Goal: Task Accomplishment & Management: Use online tool/utility

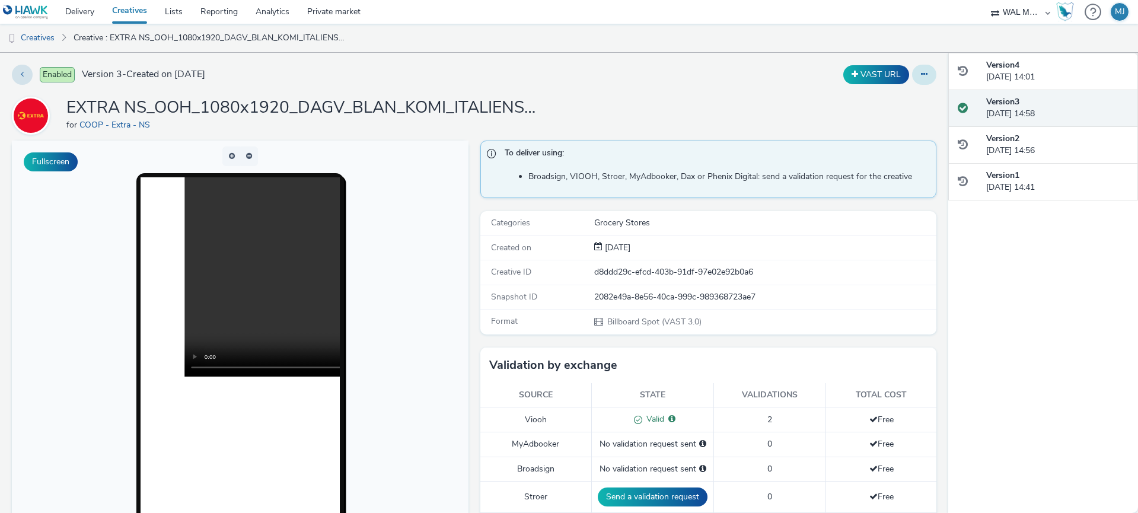
click at [921, 77] on icon at bounding box center [924, 74] width 7 height 8
click at [799, 103] on div "EXTRA NS_OOH_1080x1920_DAGV_BLAN_KOMI_ITALIENSK 1_36_38_2025 for COOP - Extra -…" at bounding box center [474, 116] width 924 height 38
click at [304, 375] on preview-vast at bounding box center [239, 276] width 199 height 199
click at [21, 77] on icon at bounding box center [22, 74] width 3 height 8
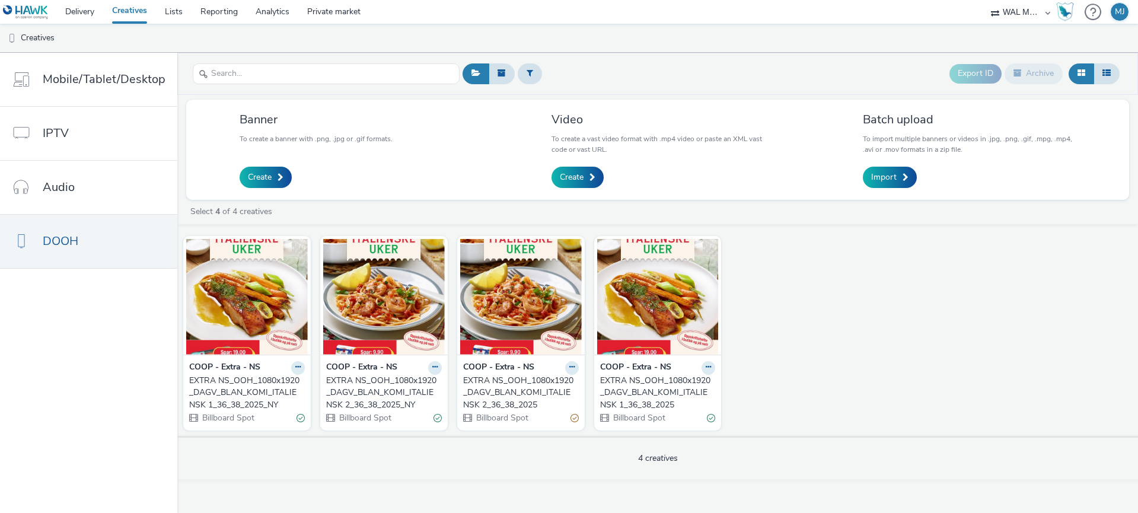
click at [626, 367] on strong "COOP - Extra - NS" at bounding box center [635, 368] width 71 height 14
click at [707, 368] on icon at bounding box center [707, 366] width 5 height 7
click at [679, 385] on link "Edit" at bounding box center [670, 388] width 89 height 24
click at [528, 344] on img at bounding box center [521, 297] width 122 height 116
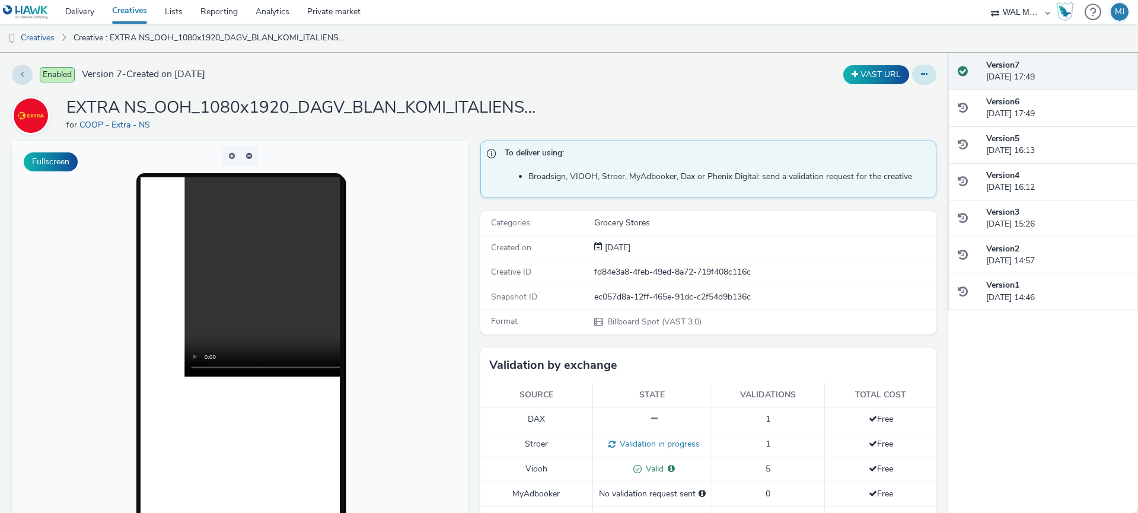
click at [929, 77] on button at bounding box center [924, 75] width 24 height 20
click at [895, 103] on link "Edit" at bounding box center [891, 99] width 89 height 24
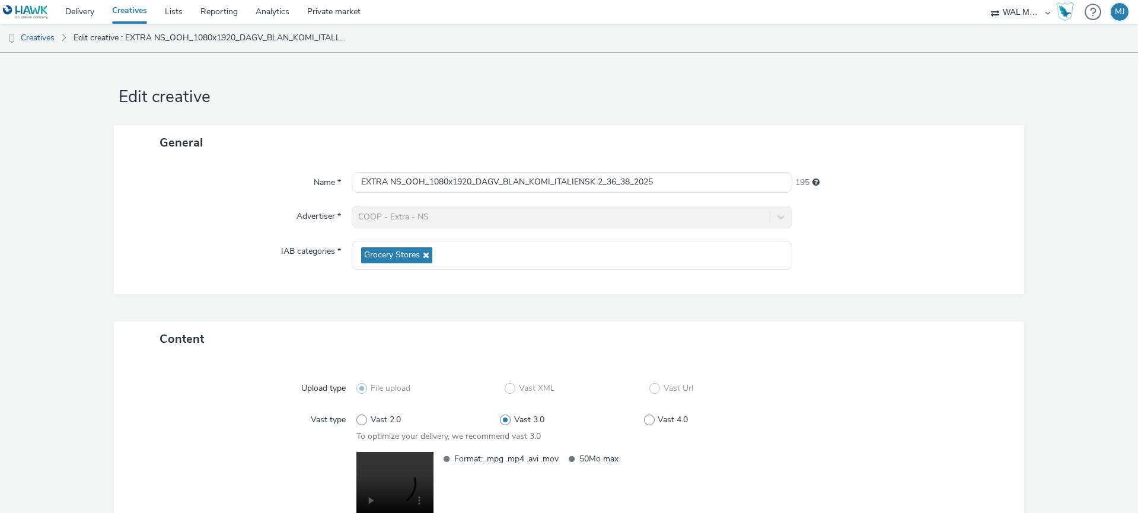
scroll to position [126, 0]
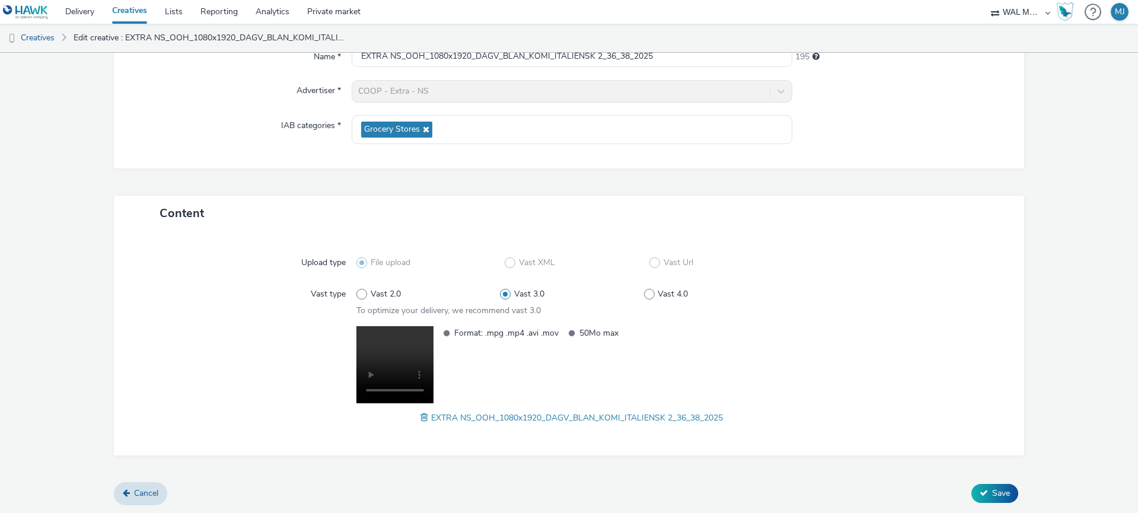
click at [424, 418] on span at bounding box center [425, 417] width 11 height 13
click at [988, 495] on button "Save" at bounding box center [994, 493] width 47 height 19
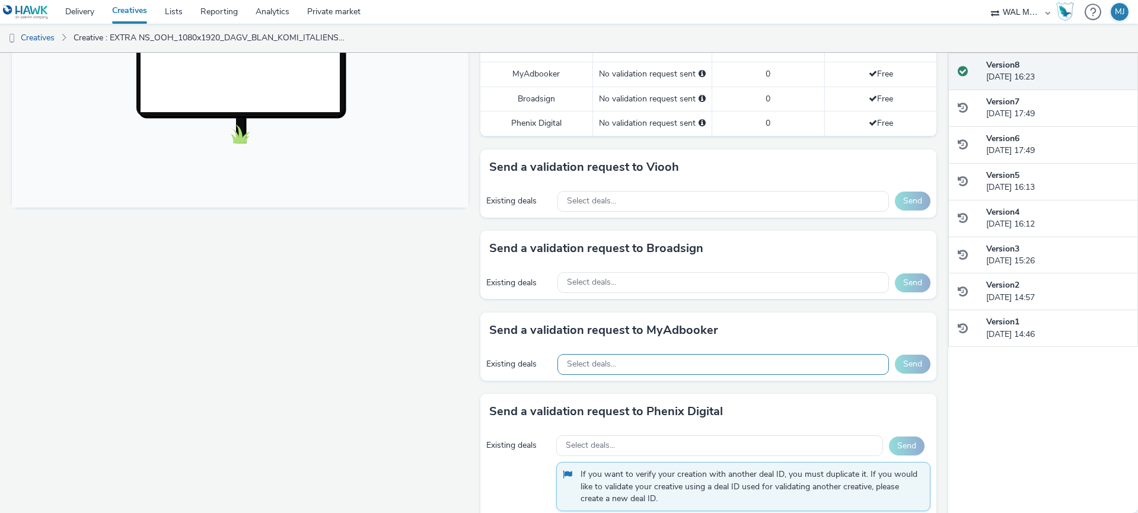
scroll to position [421, 0]
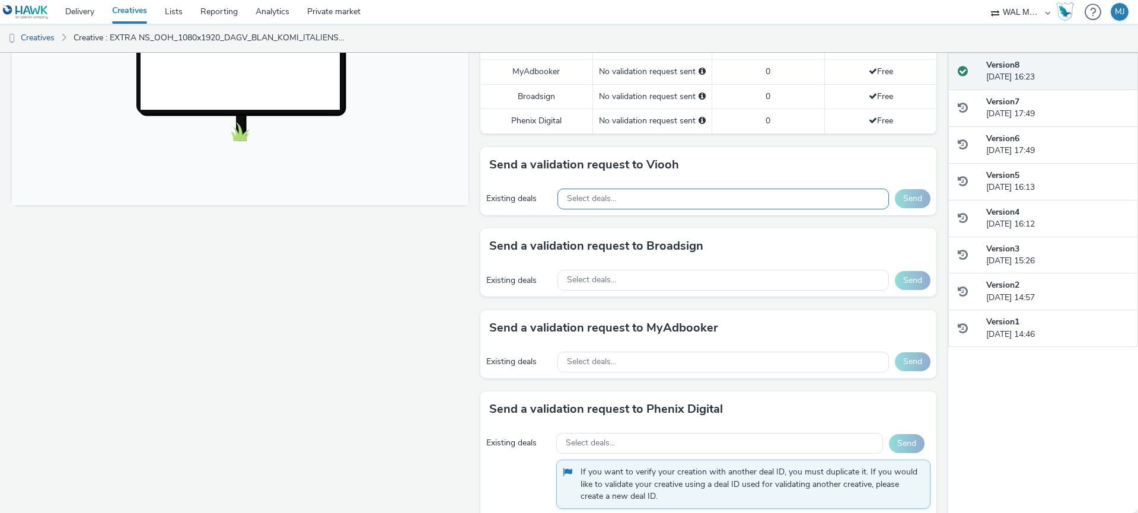
click at [654, 197] on div "Select deals..." at bounding box center [723, 199] width 332 height 21
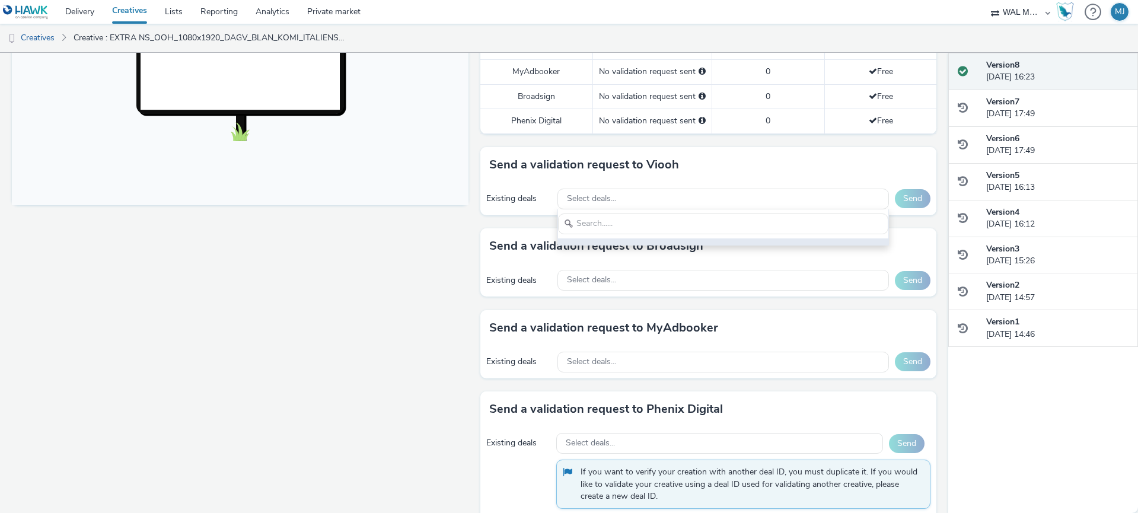
scroll to position [0, 0]
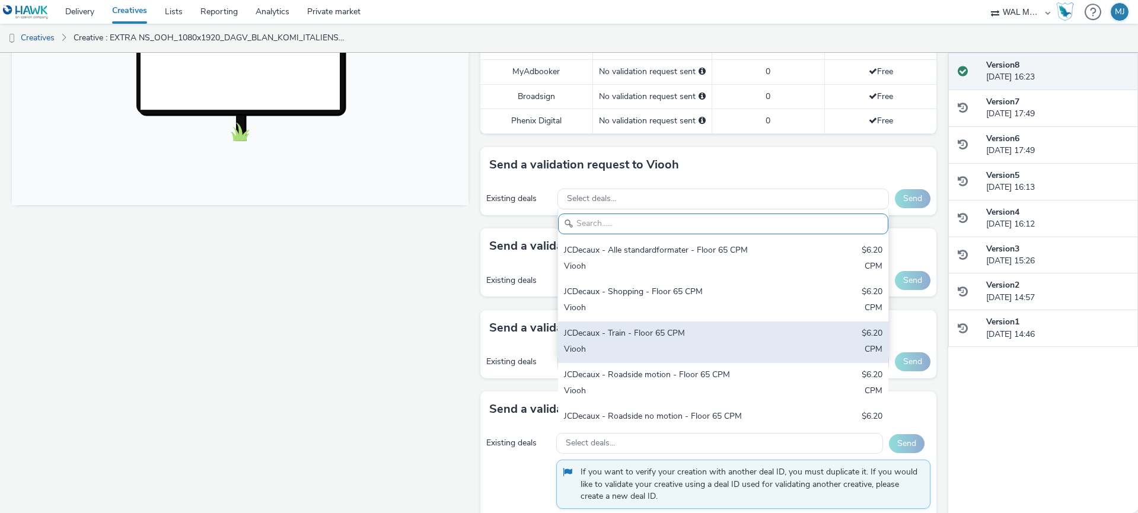
click at [643, 343] on div "Viooh" at bounding box center [669, 350] width 210 height 14
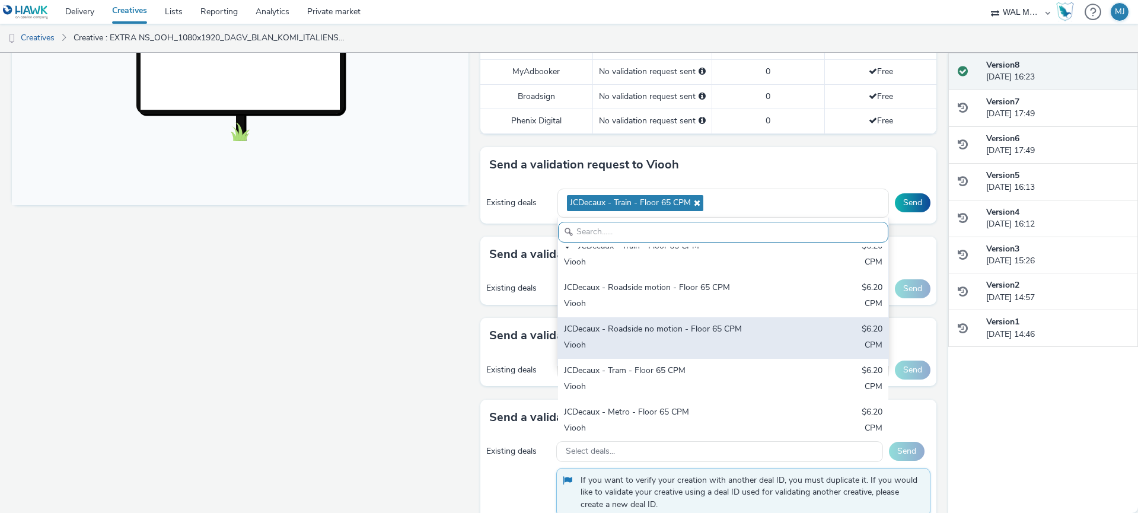
scroll to position [101, 0]
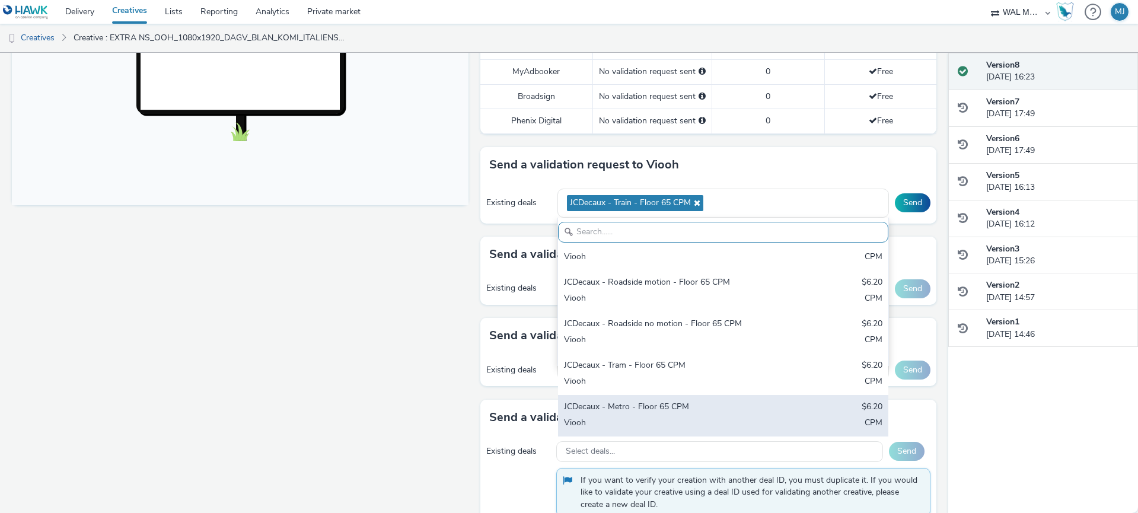
click at [637, 406] on div "JCDecaux - Metro - Floor 65 CPM" at bounding box center [669, 408] width 210 height 14
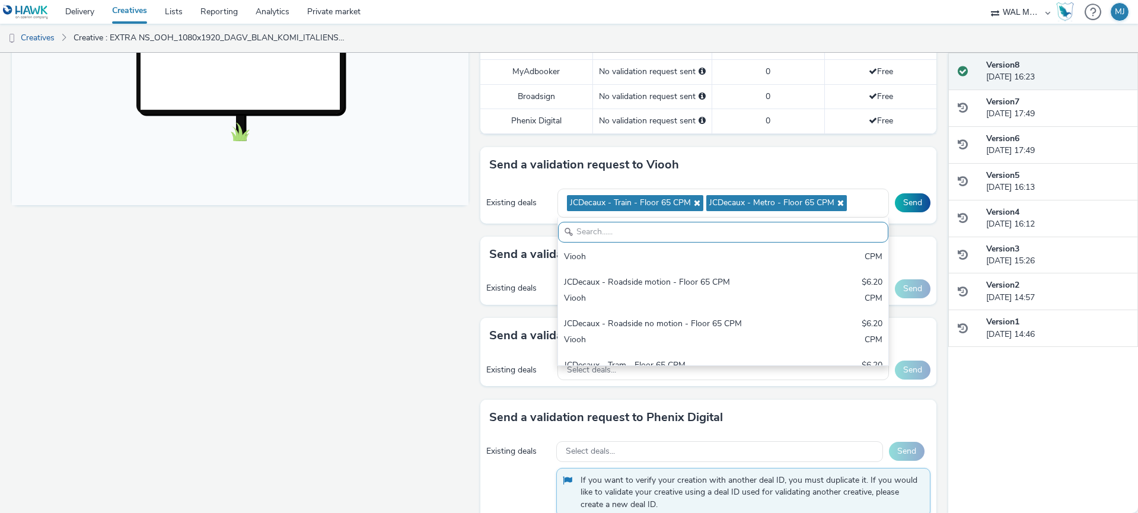
drag, startPoint x: 879, startPoint y: 173, endPoint x: 887, endPoint y: 186, distance: 15.8
click at [879, 173] on div "Send a validation request to Viooh" at bounding box center [708, 165] width 456 height 36
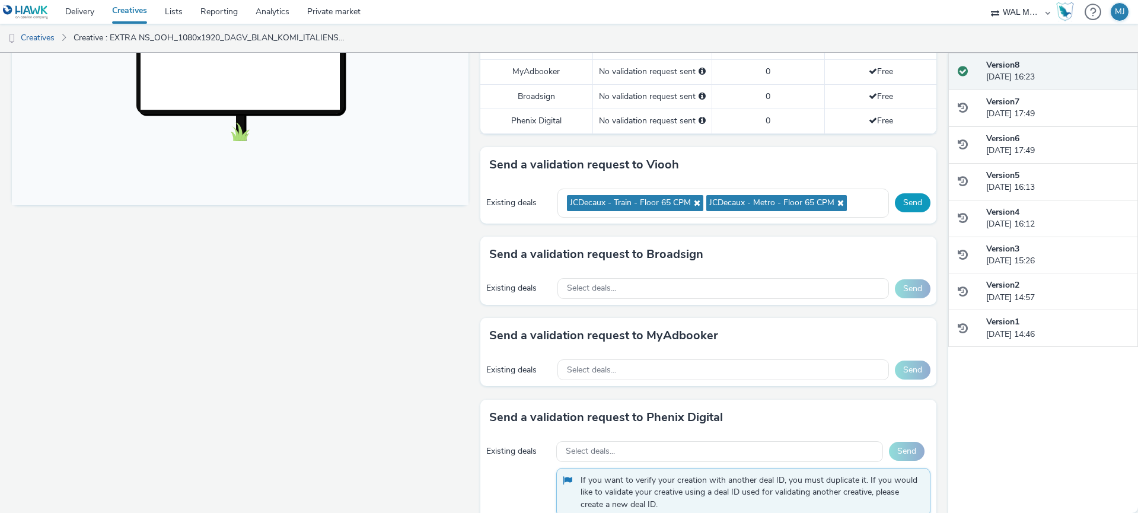
click at [909, 198] on button "Send" at bounding box center [913, 202] width 36 height 19
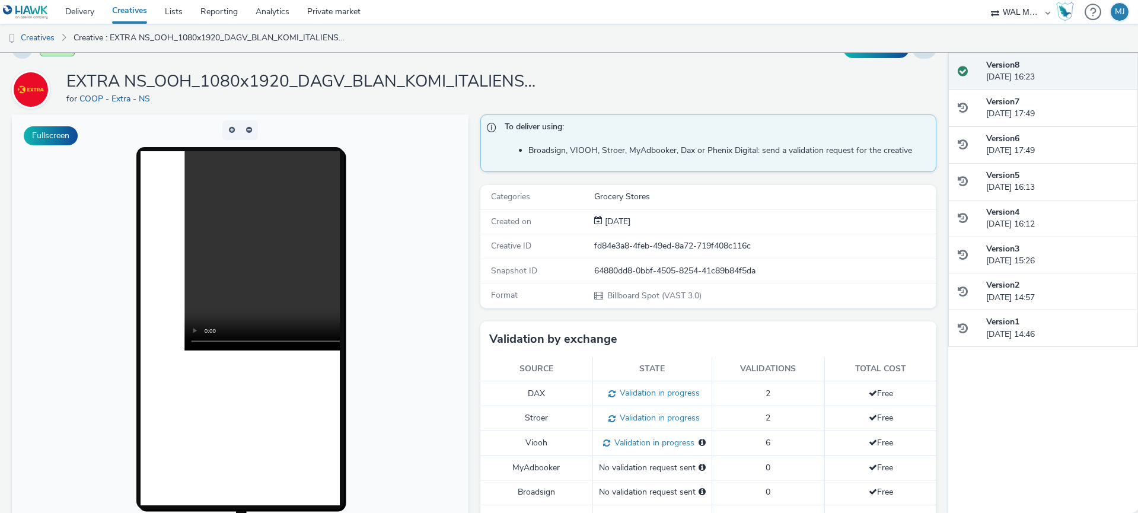
scroll to position [0, 0]
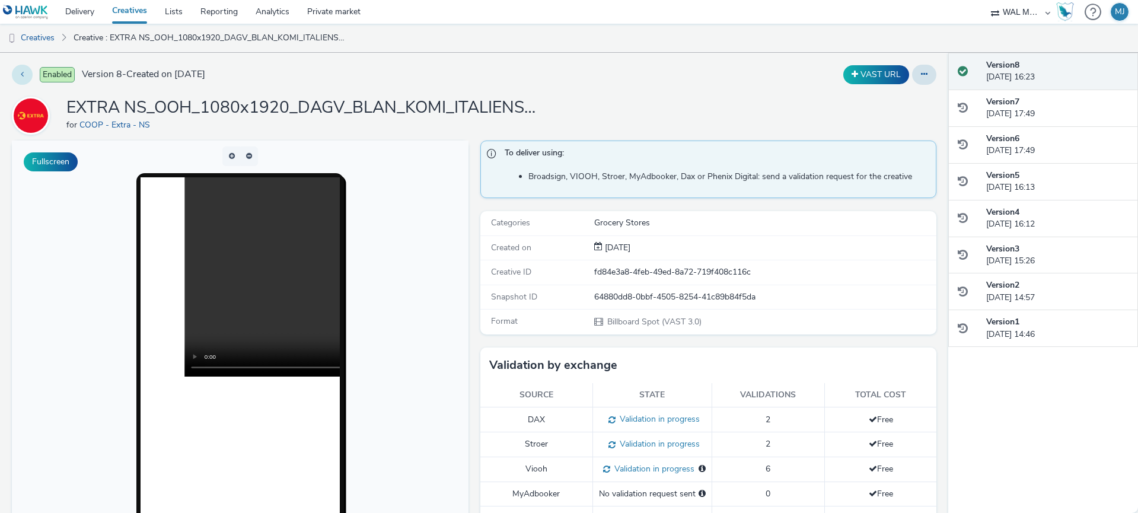
click at [21, 76] on icon at bounding box center [22, 74] width 3 height 8
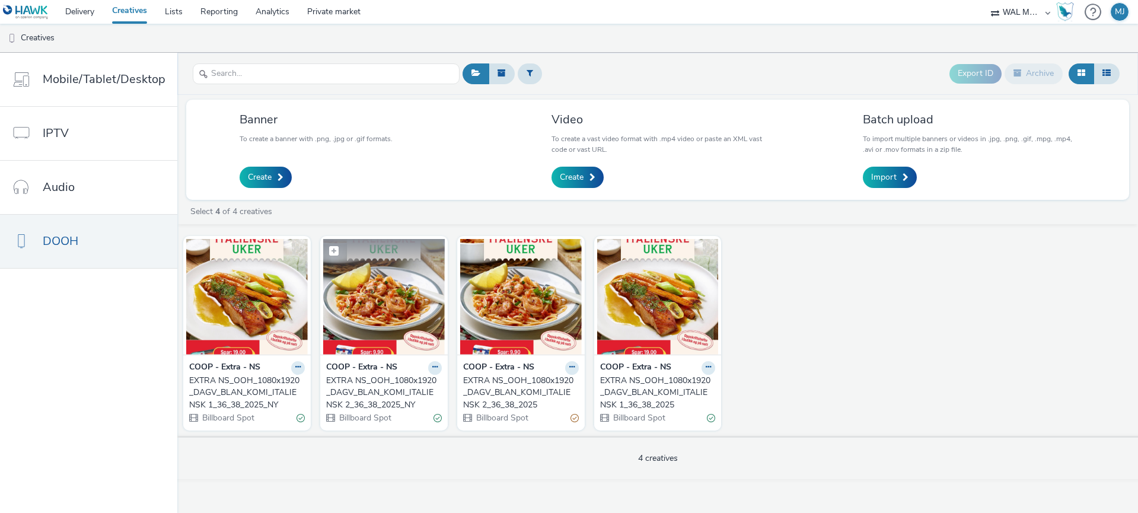
click at [369, 320] on img at bounding box center [384, 297] width 122 height 116
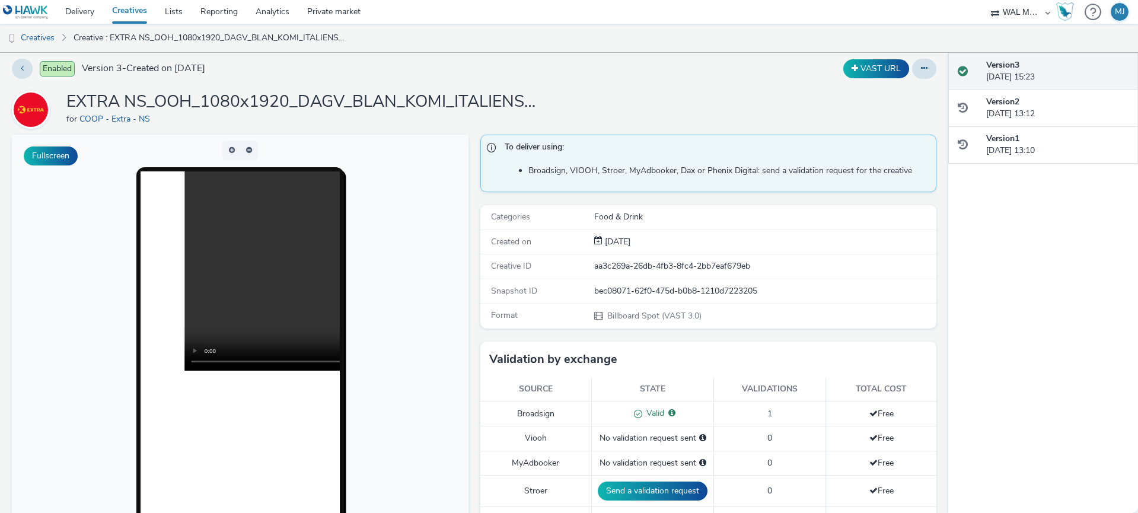
scroll to position [1, 0]
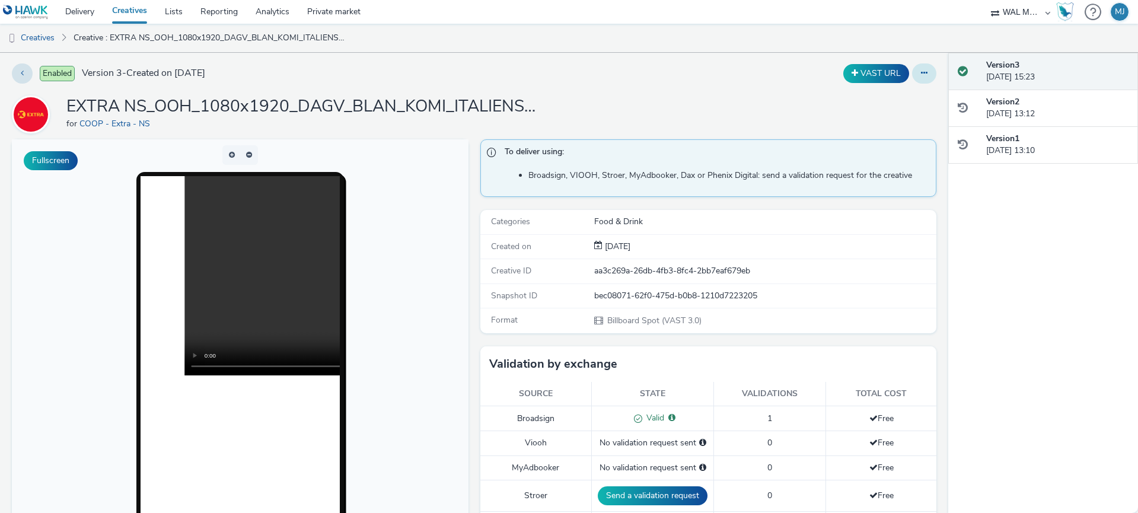
click at [925, 81] on button at bounding box center [924, 73] width 24 height 20
click at [892, 95] on link "Edit" at bounding box center [891, 97] width 89 height 24
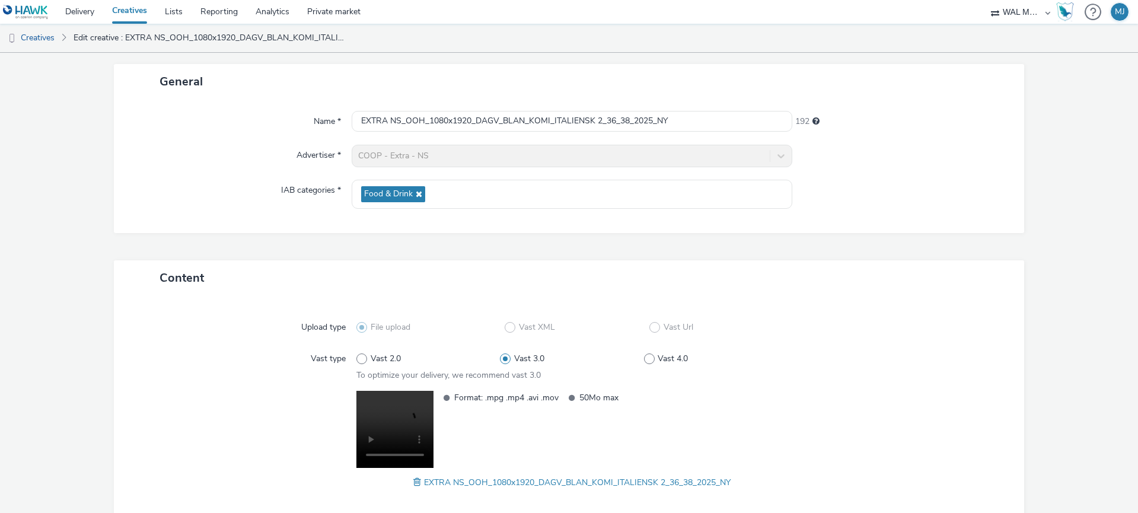
scroll to position [126, 0]
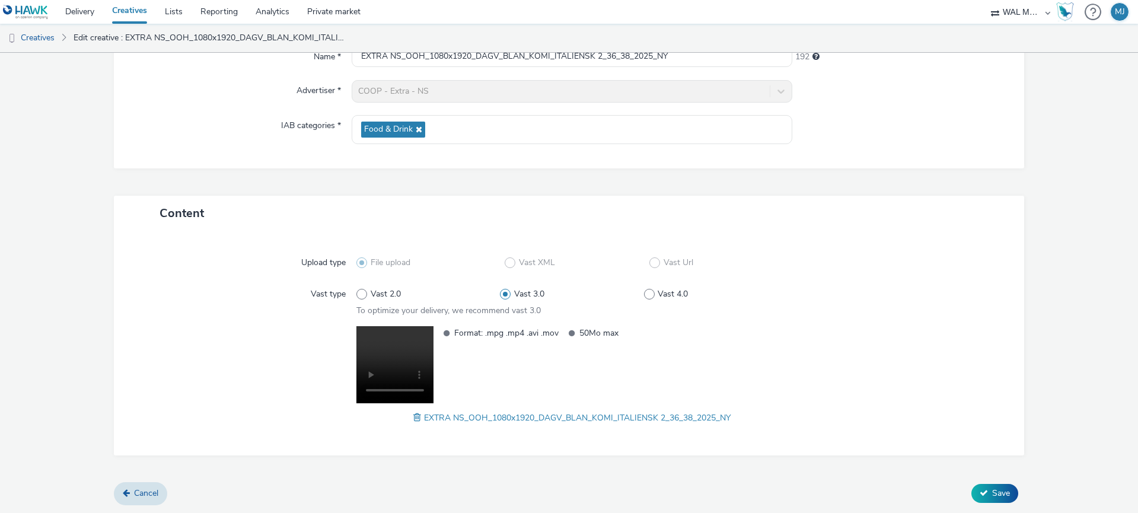
click at [415, 414] on span at bounding box center [418, 417] width 11 height 13
click at [1007, 490] on span "Save" at bounding box center [1001, 492] width 18 height 11
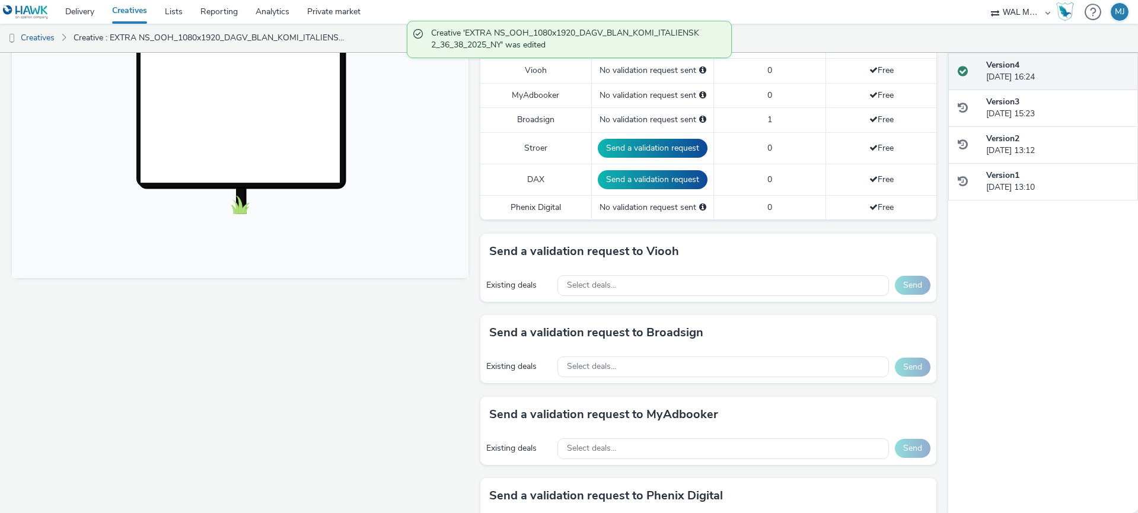
scroll to position [383, 0]
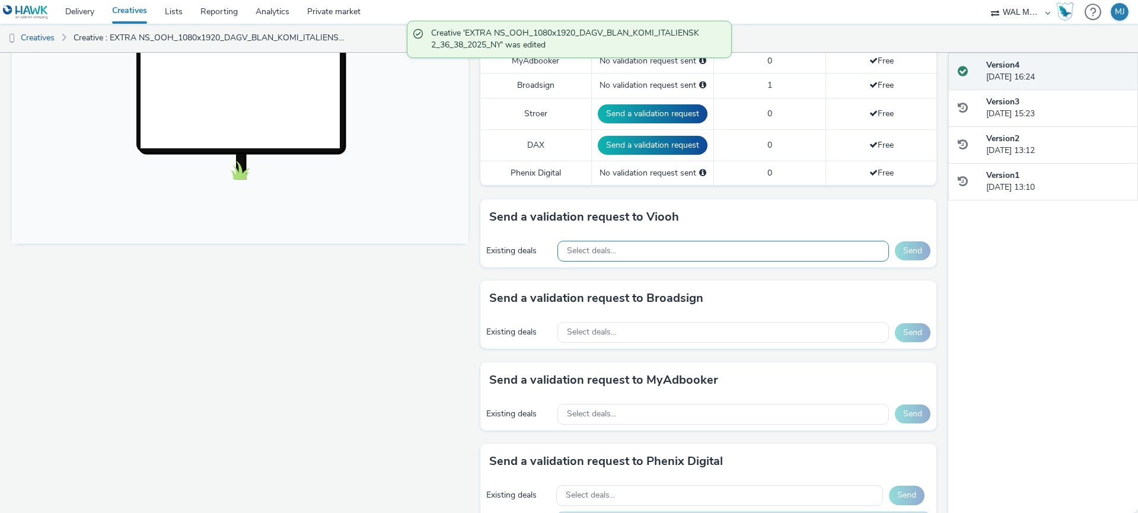
click at [646, 242] on div "Select deals..." at bounding box center [723, 251] width 332 height 21
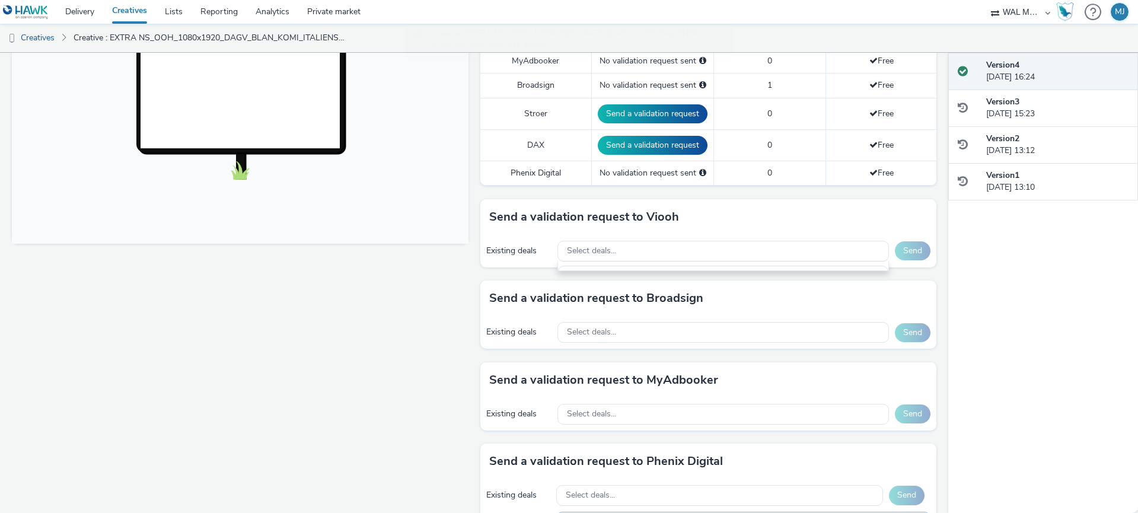
scroll to position [14, 0]
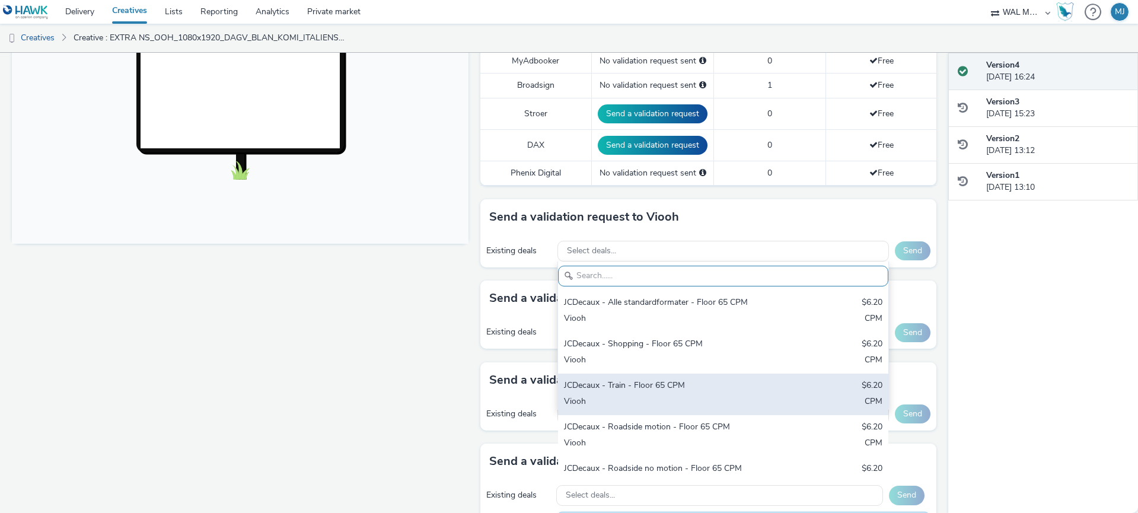
click at [603, 397] on div "Viooh" at bounding box center [669, 402] width 210 height 14
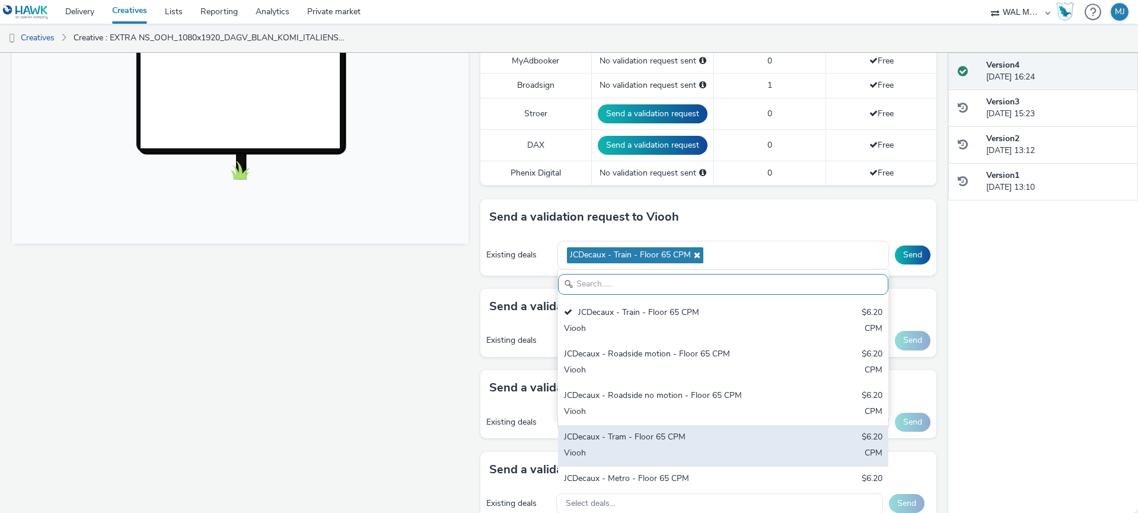
scroll to position [101, 0]
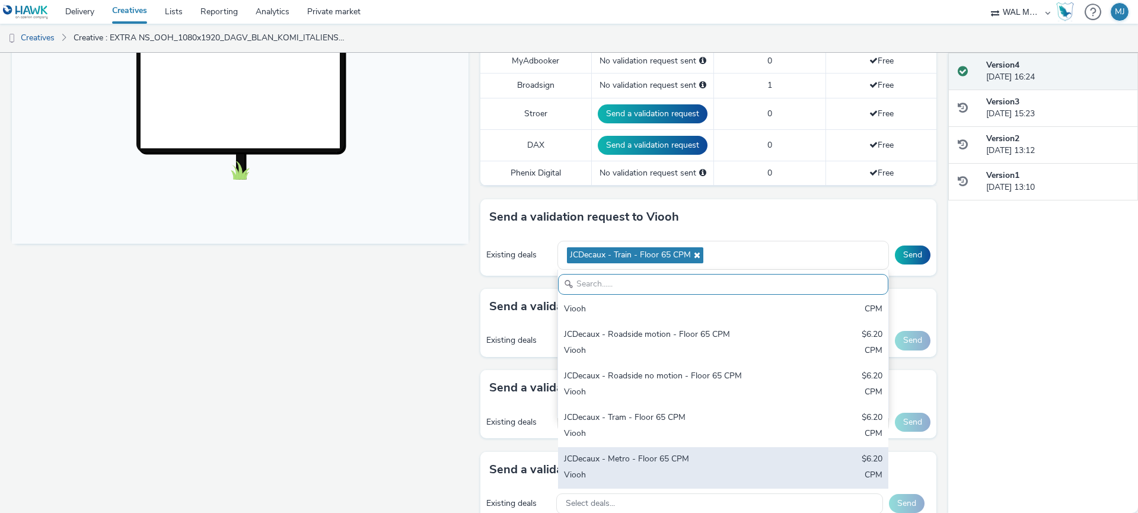
click at [597, 455] on div "JCDecaux - Metro - Floor 65 CPM" at bounding box center [669, 460] width 210 height 14
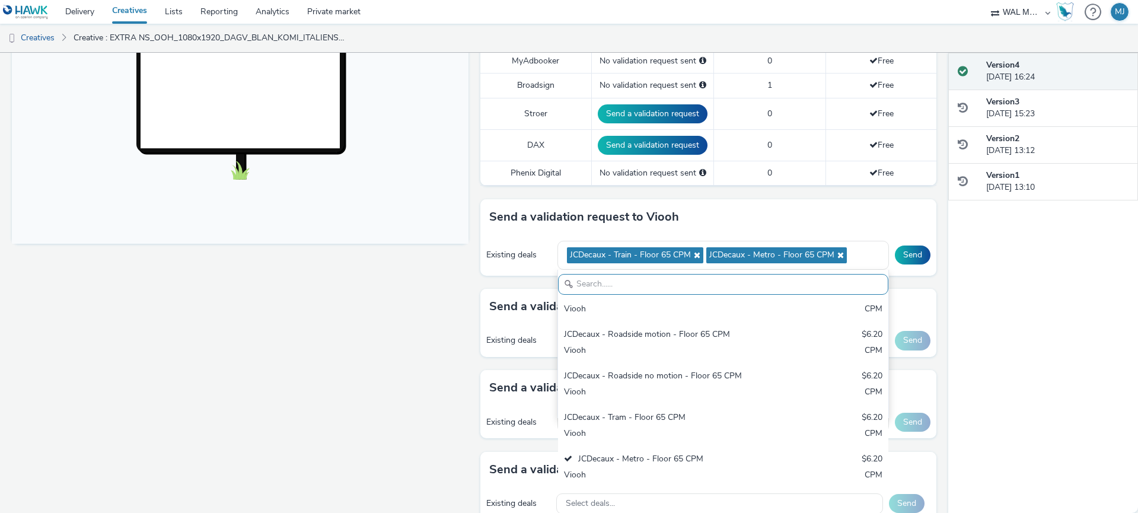
click at [535, 244] on div "Existing deals JCDecaux - Train - Floor 65 CPM JCDecaux - Metro - Floor 65 CPM …" at bounding box center [708, 255] width 456 height 41
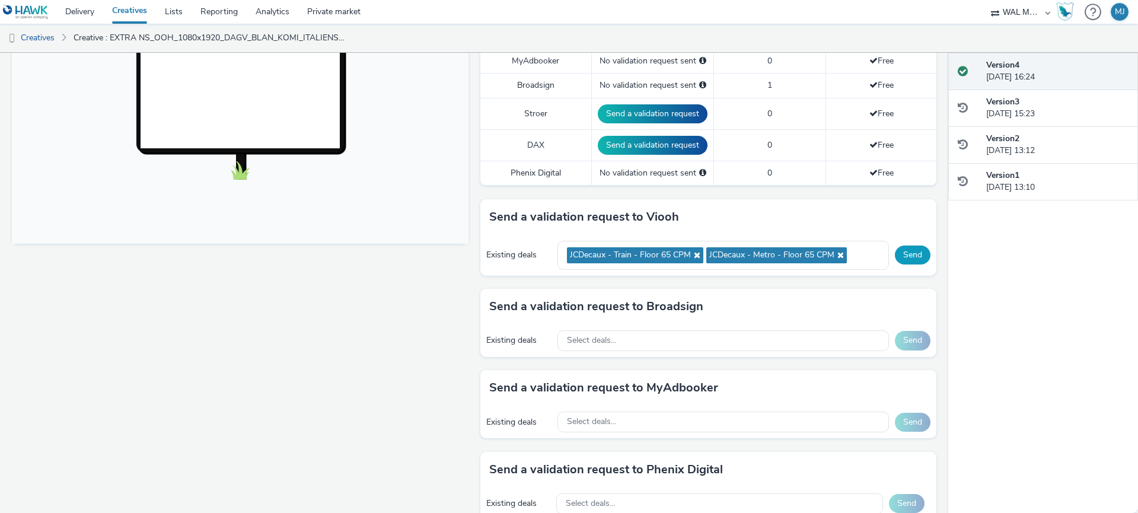
click at [906, 254] on button "Send" at bounding box center [913, 254] width 36 height 19
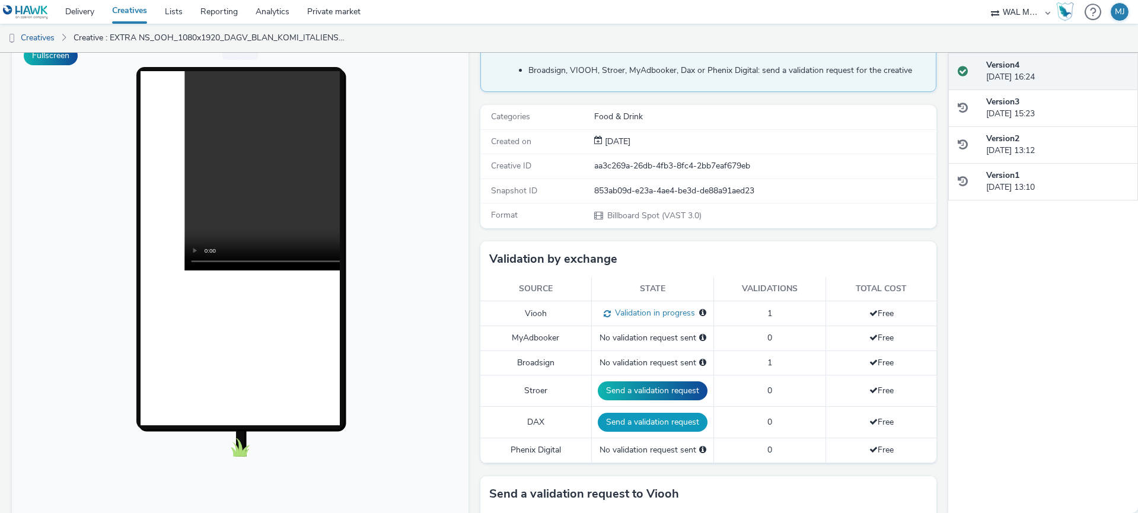
scroll to position [0, 0]
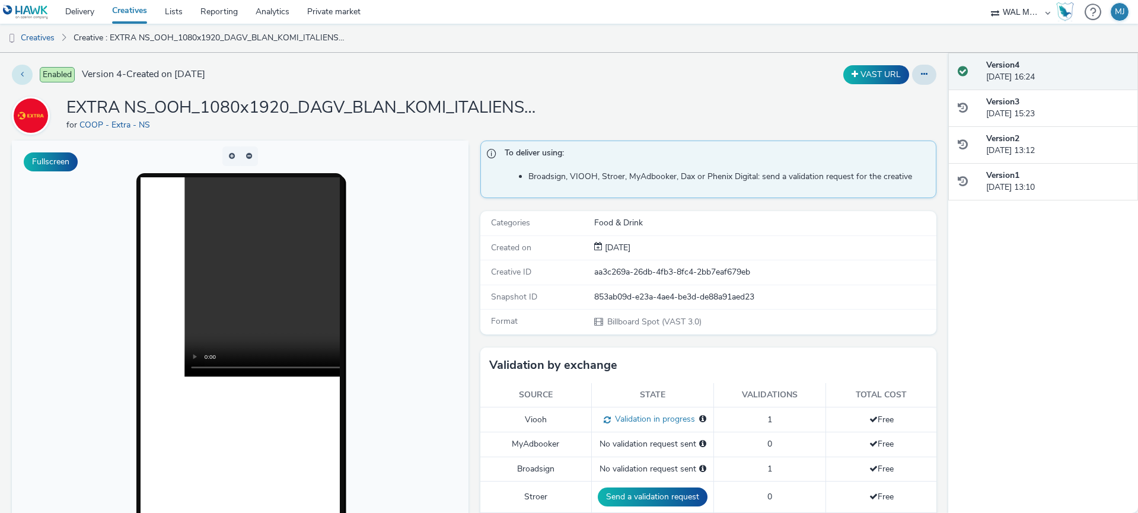
click at [17, 79] on button at bounding box center [22, 75] width 21 height 20
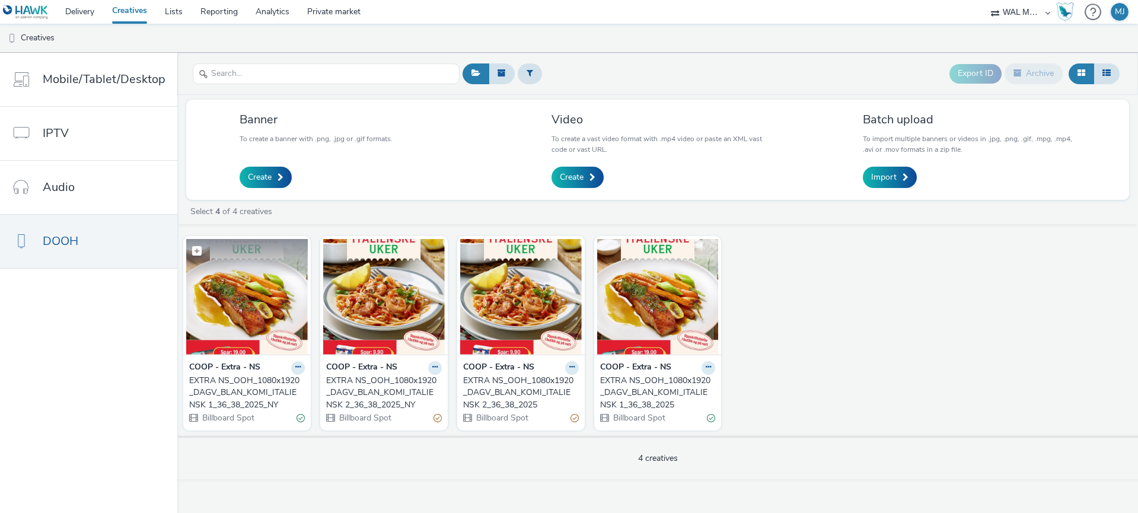
click at [248, 321] on img at bounding box center [247, 297] width 122 height 116
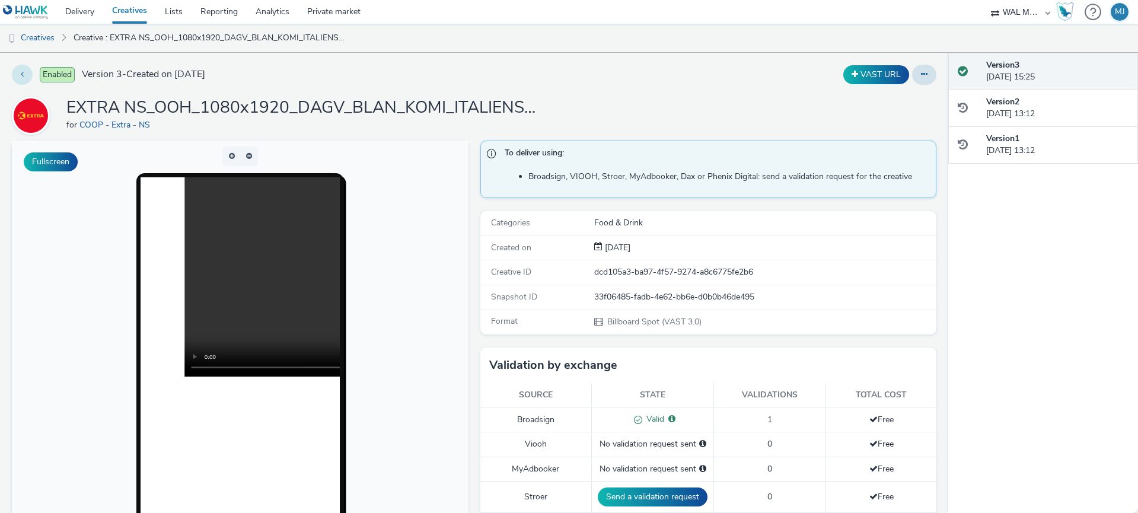
click at [24, 73] on button at bounding box center [22, 75] width 21 height 20
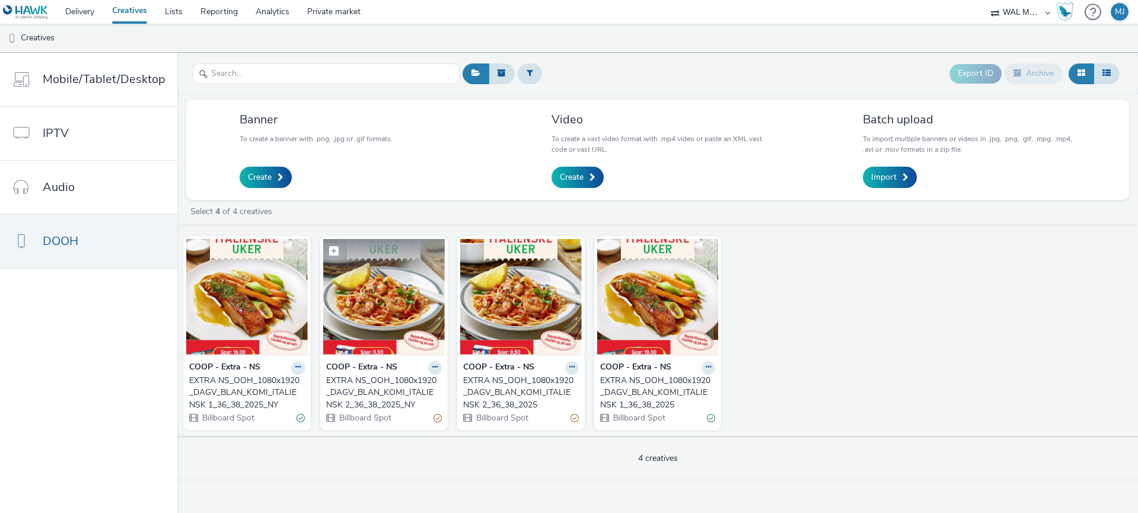
click at [416, 338] on img at bounding box center [384, 297] width 122 height 116
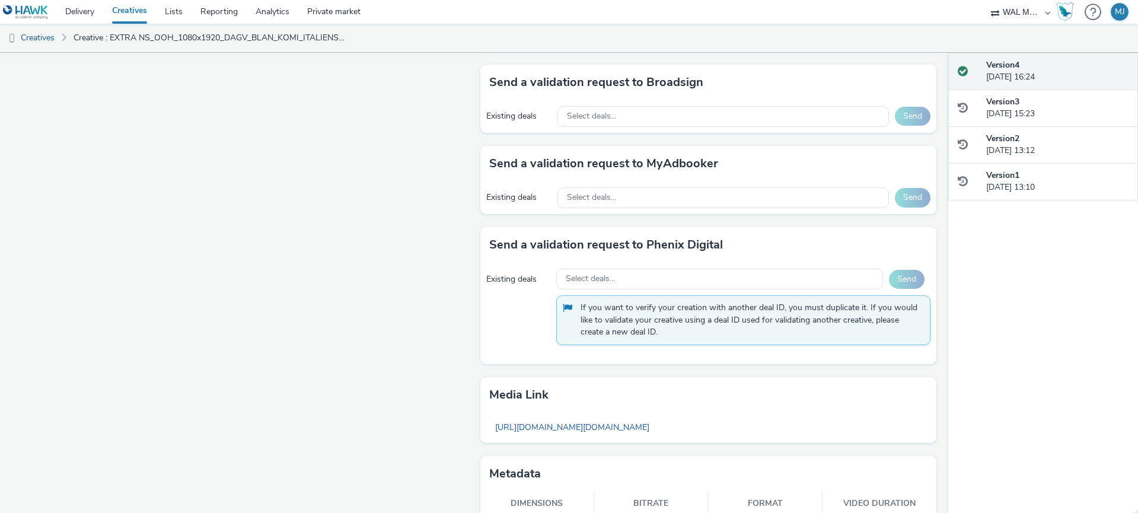
scroll to position [641, 0]
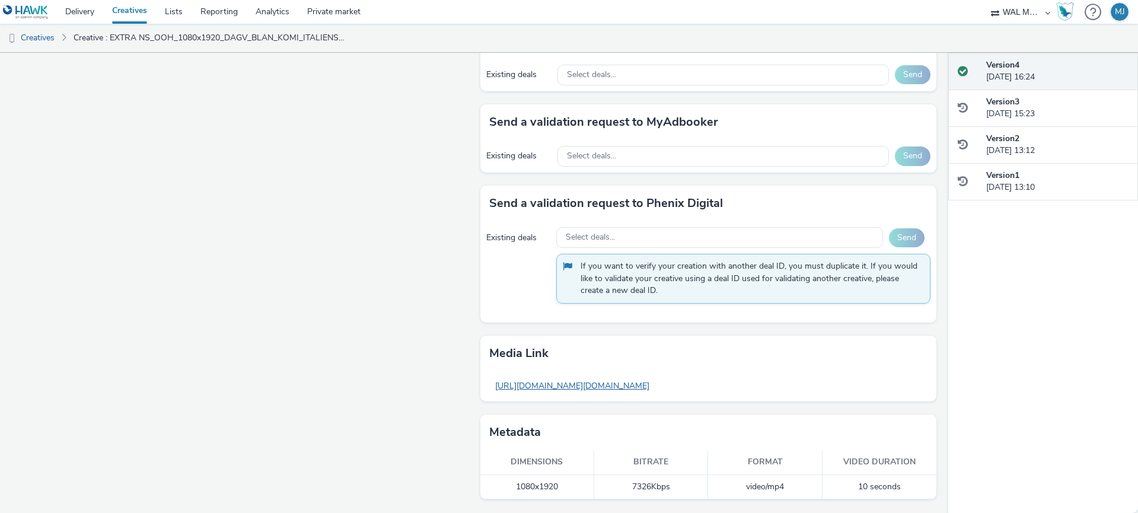
click at [556, 382] on link "[URL][DOMAIN_NAME][DOMAIN_NAME]" at bounding box center [572, 385] width 166 height 23
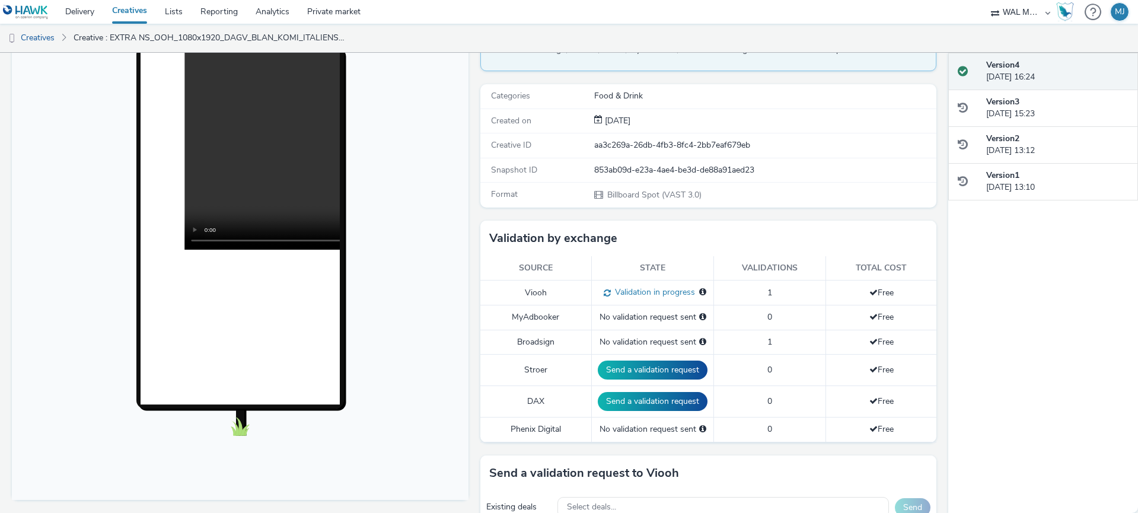
scroll to position [0, 0]
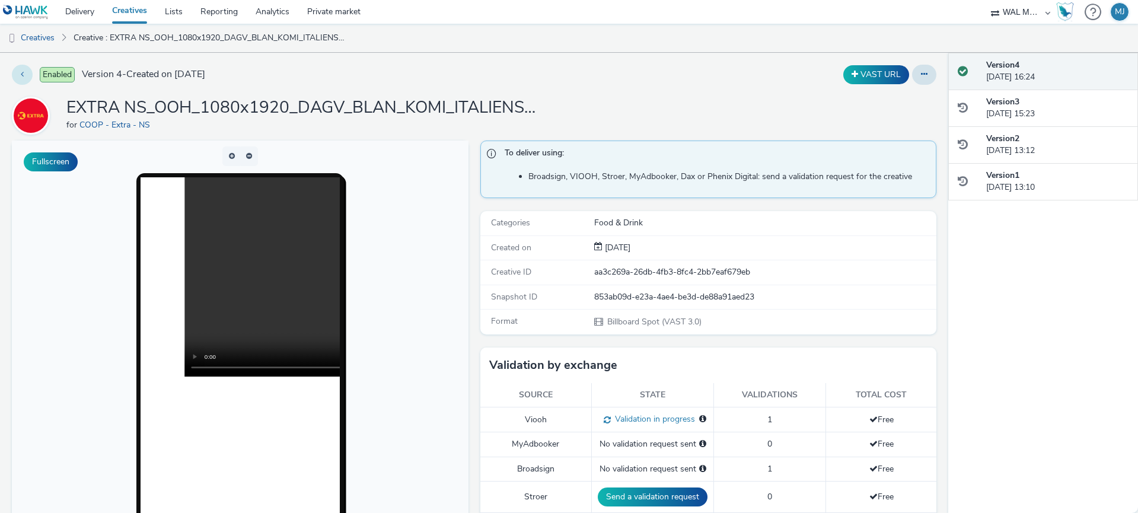
click at [23, 74] on icon at bounding box center [22, 74] width 3 height 8
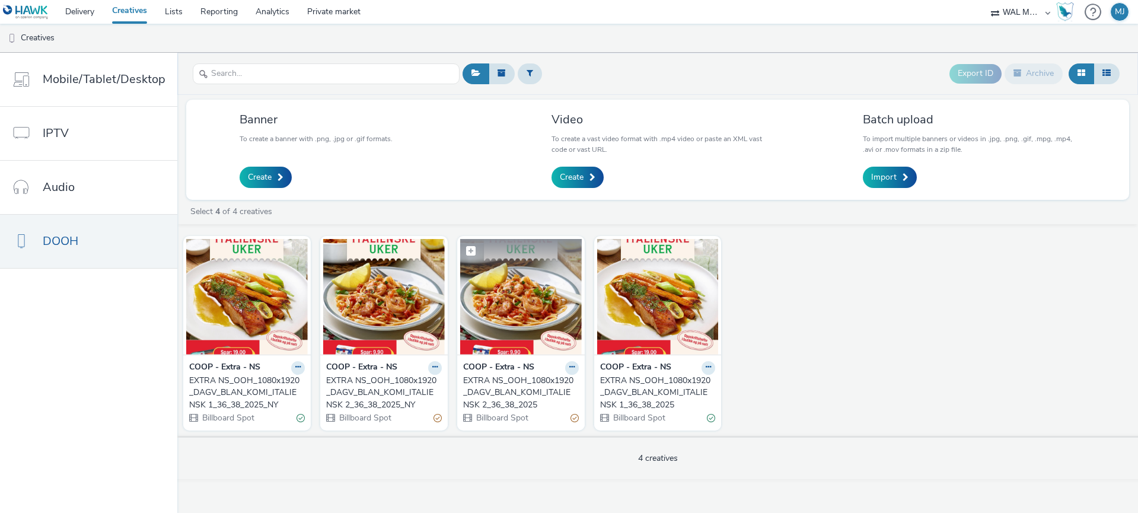
click at [547, 315] on img at bounding box center [521, 297] width 122 height 116
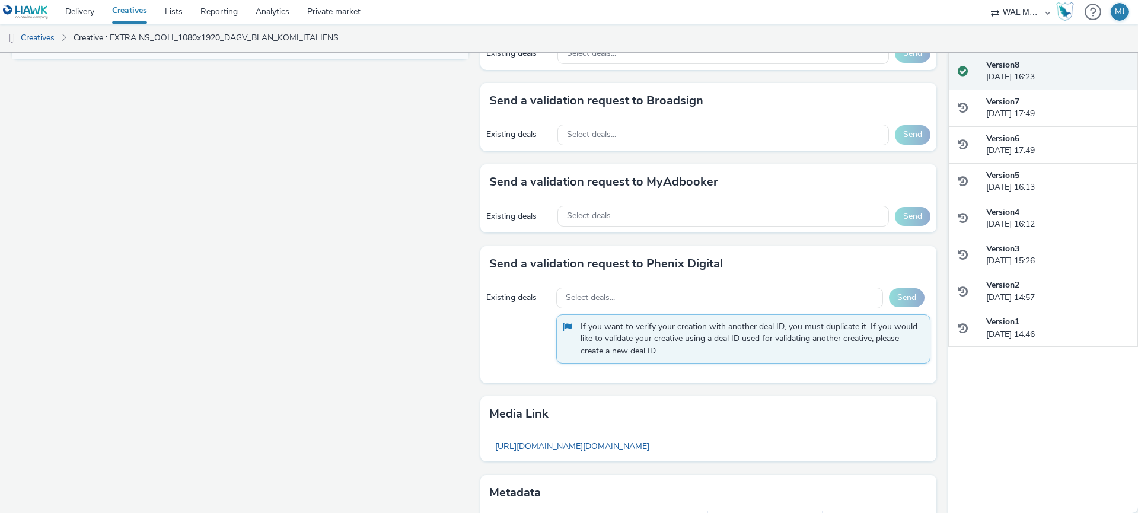
scroll to position [640, 0]
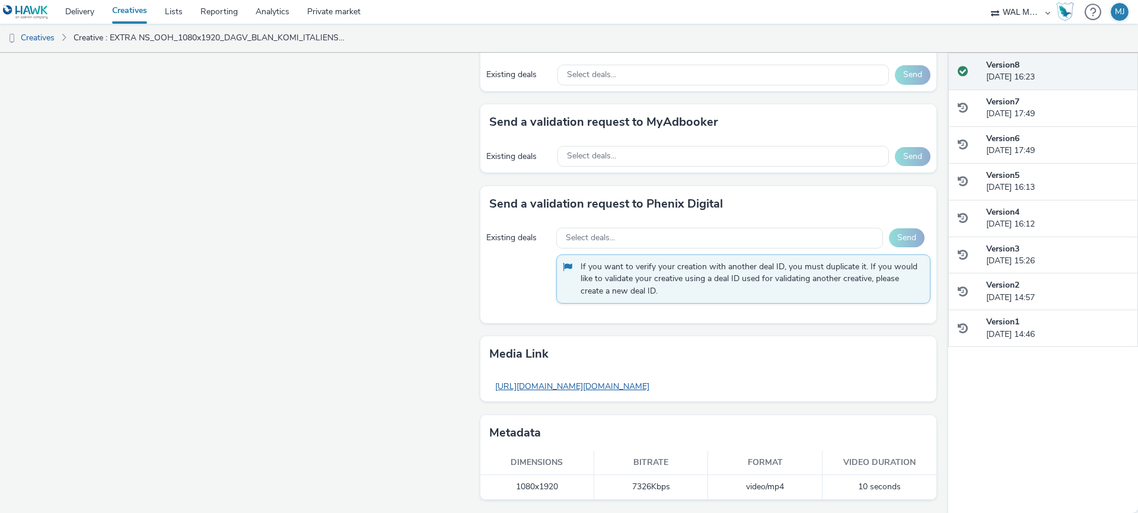
click at [520, 391] on link "https://tabmo-cdn.s3.eu-west-1.amazonaws.com/hawk.tabmo.io/organizations/713a71…" at bounding box center [572, 386] width 166 height 23
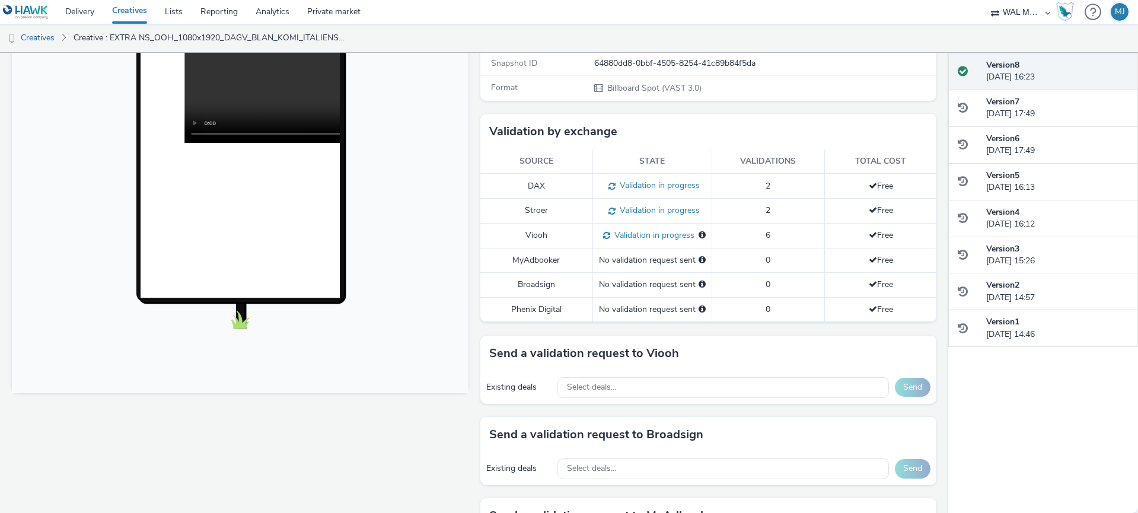
scroll to position [0, 0]
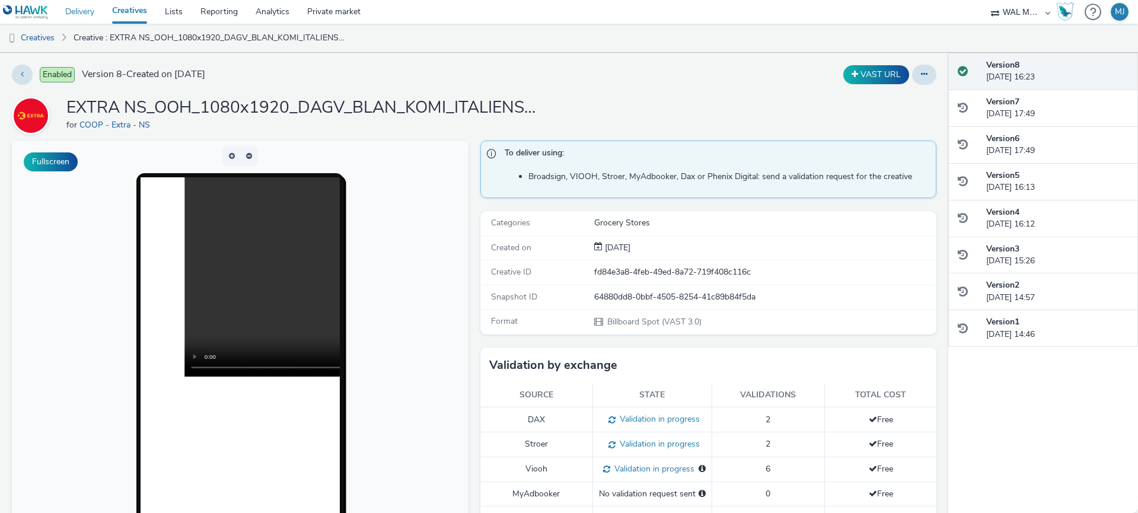
click at [78, 15] on link "Delivery" at bounding box center [79, 12] width 47 height 24
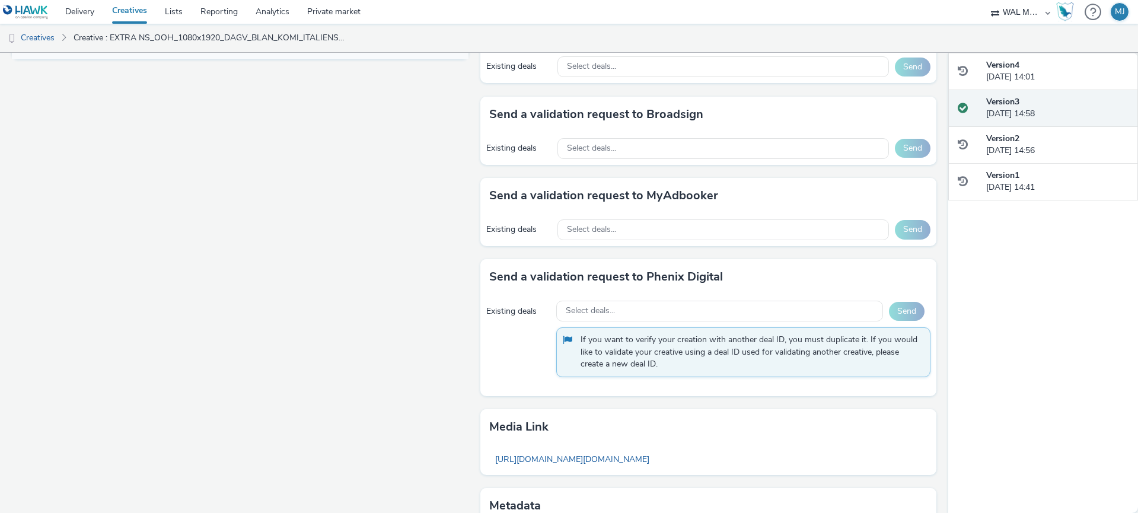
scroll to position [641, 0]
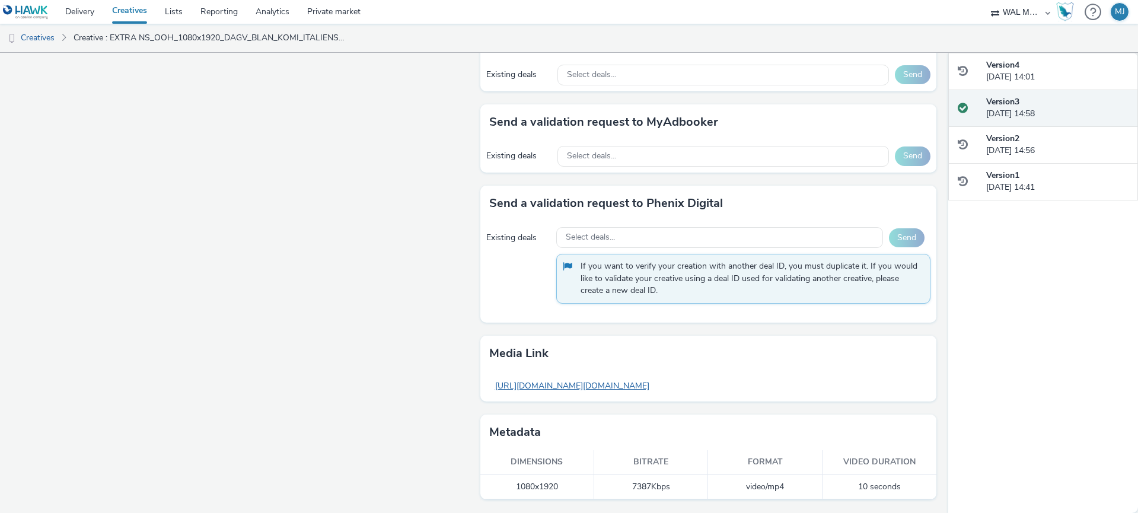
click at [541, 385] on link "https://tabmo-cdn.s3.eu-west-1.amazonaws.com/hawk.tabmo.io/organizations/713a71…" at bounding box center [572, 385] width 166 height 23
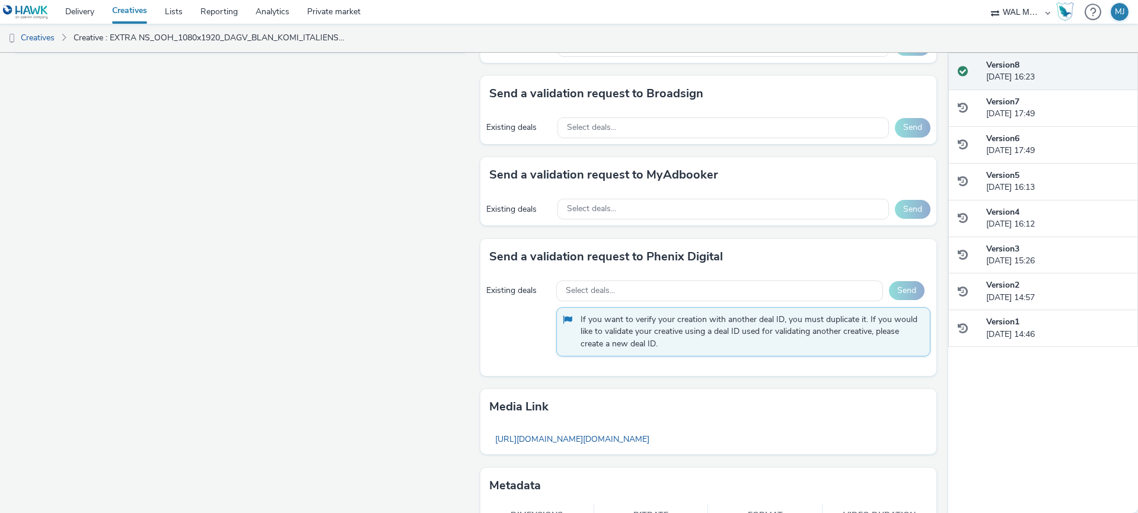
scroll to position [640, 0]
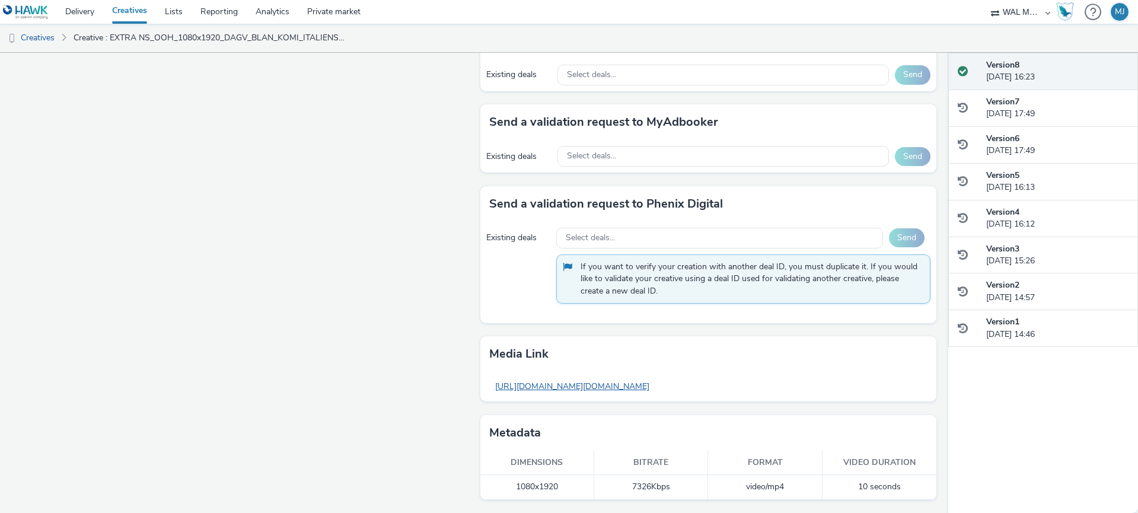
click at [538, 388] on link "[URL][DOMAIN_NAME][DOMAIN_NAME]" at bounding box center [572, 386] width 166 height 23
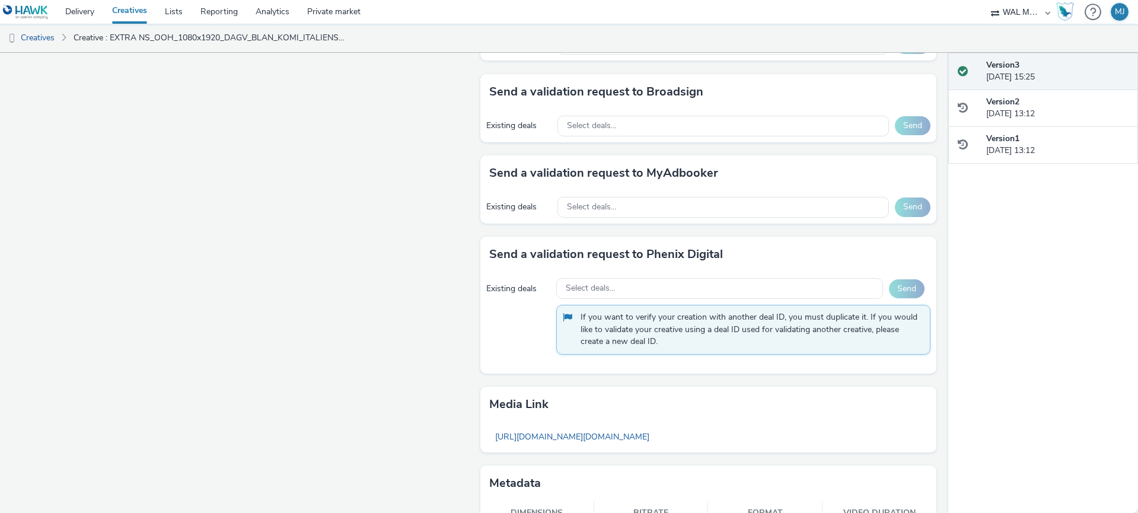
scroll to position [628, 0]
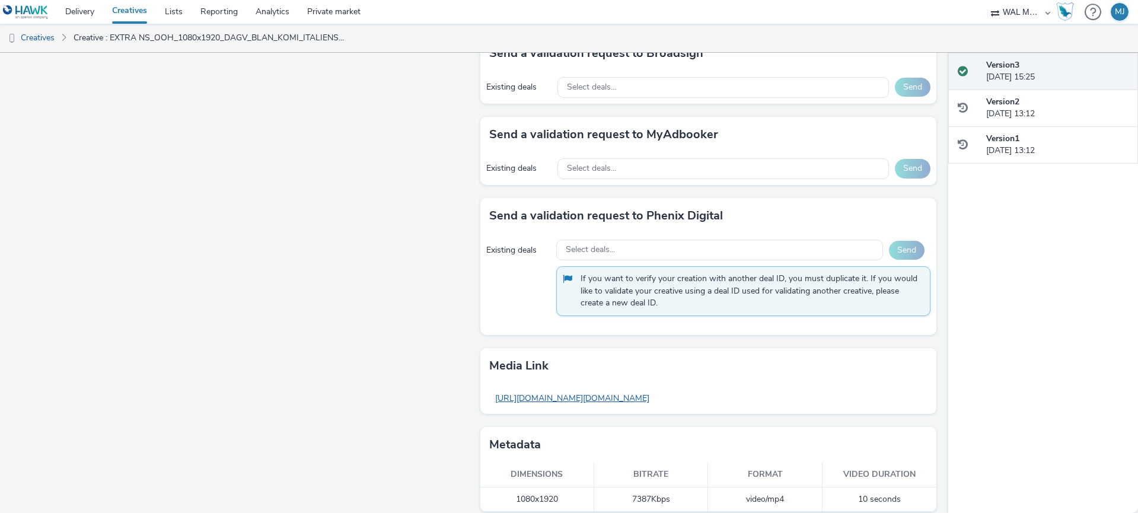
click at [535, 397] on link "https://tabmo-cdn.s3.eu-west-1.amazonaws.com/hawk.tabmo.io/organizations/713a71…" at bounding box center [572, 397] width 166 height 23
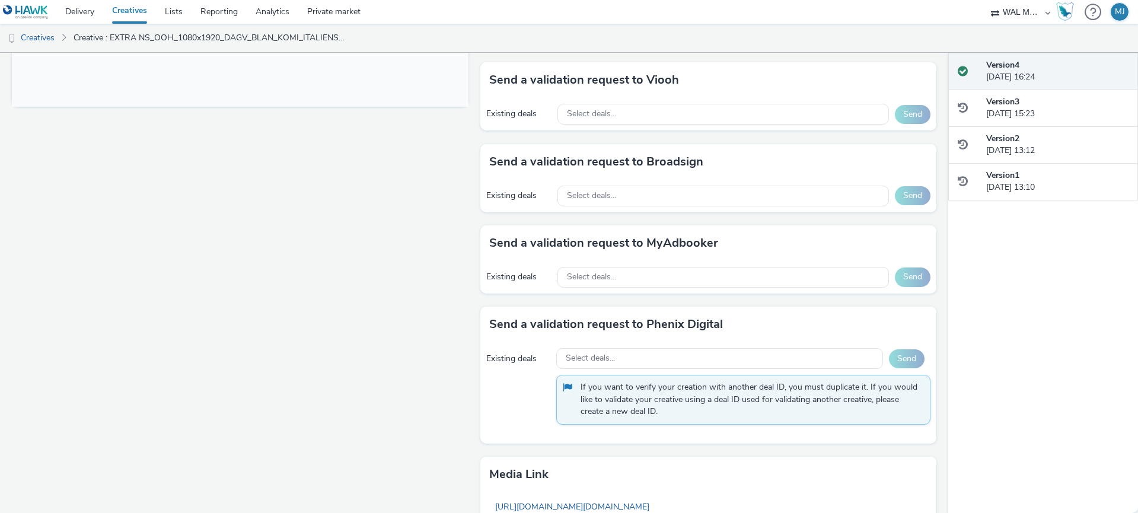
scroll to position [641, 0]
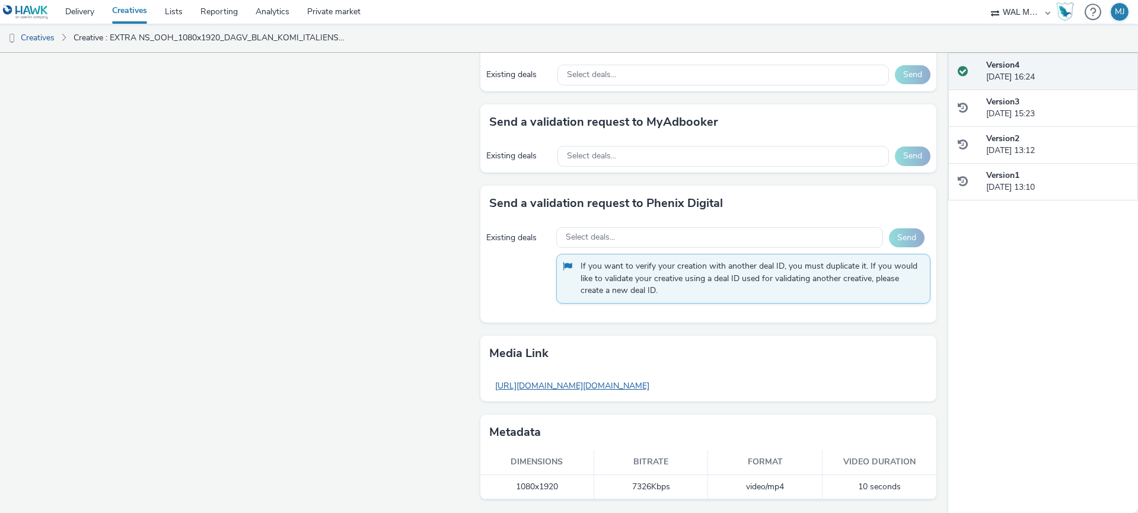
click at [500, 389] on link "[URL][DOMAIN_NAME][DOMAIN_NAME]" at bounding box center [572, 385] width 166 height 23
